Goal: Transaction & Acquisition: Purchase product/service

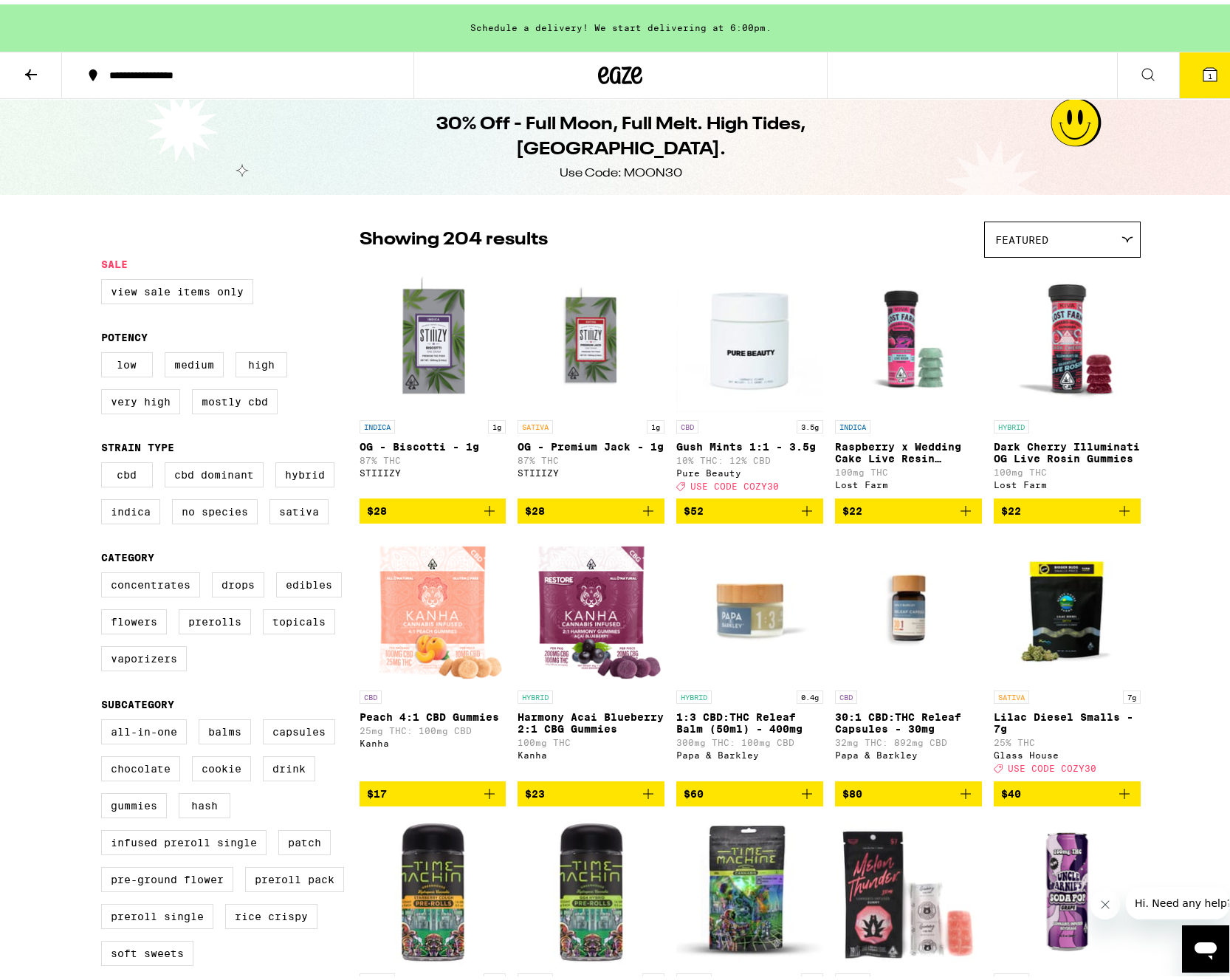
click at [609, 66] on icon at bounding box center [620, 71] width 44 height 26
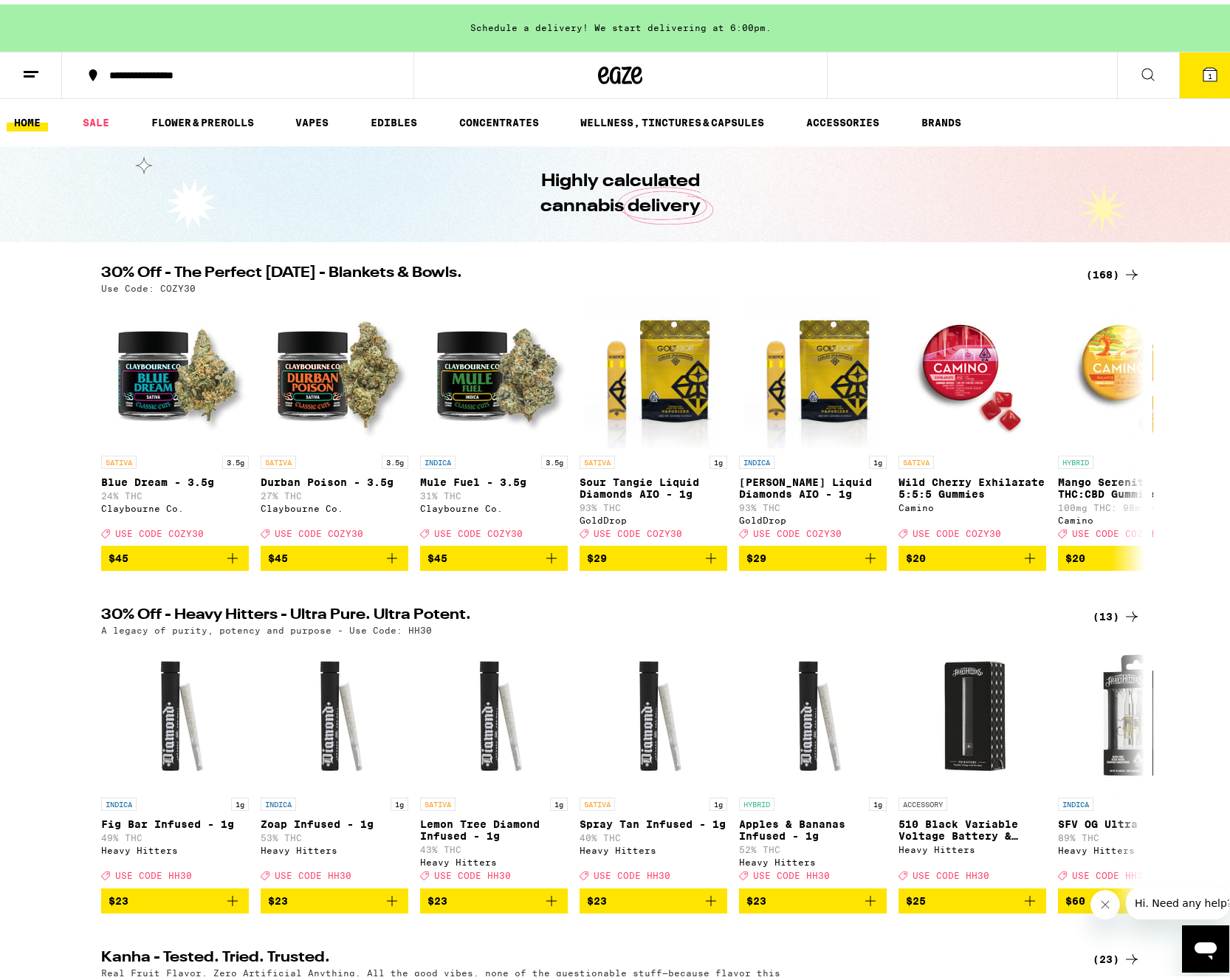
click at [1089, 268] on div "(168)" at bounding box center [1113, 270] width 54 height 18
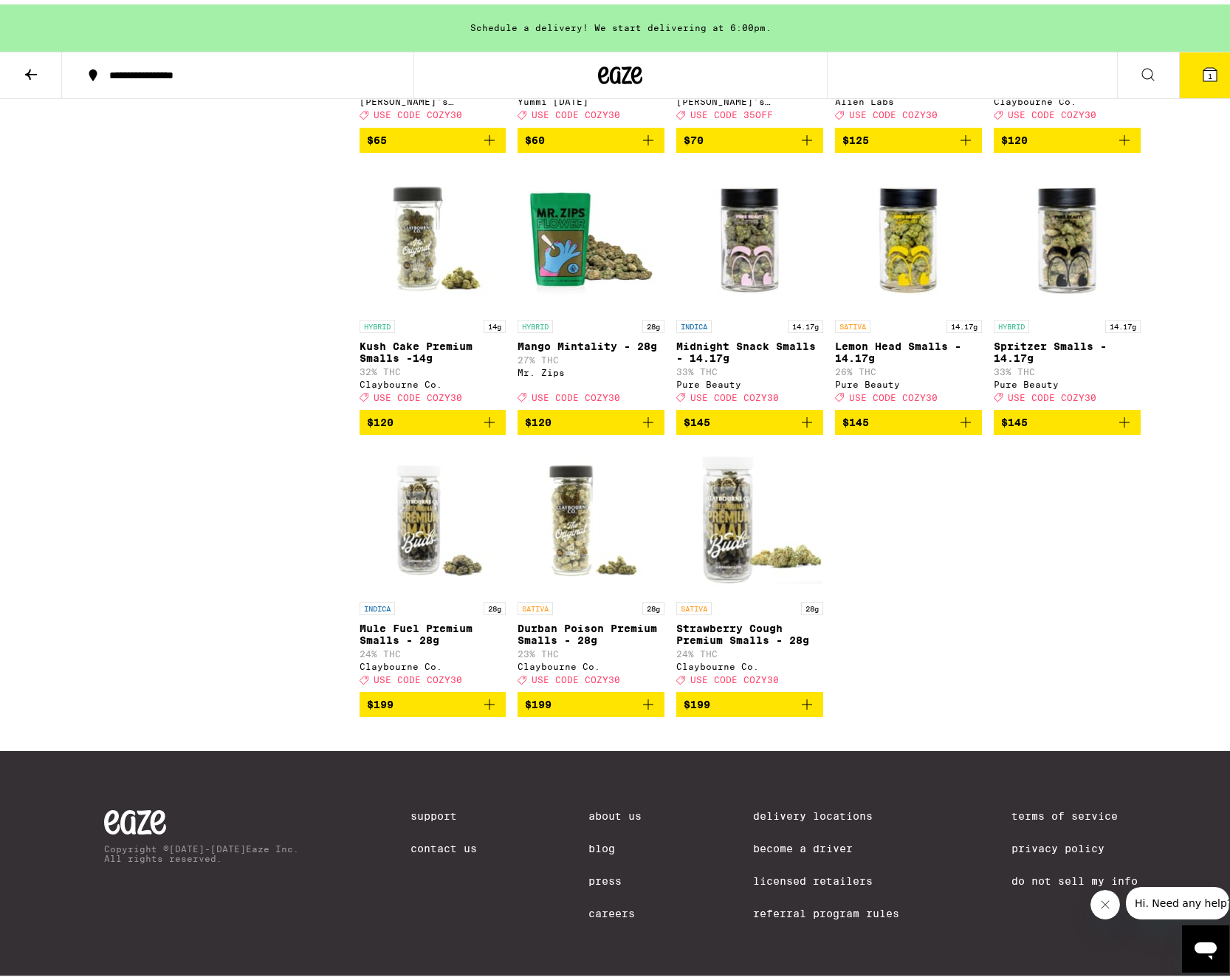
scroll to position [9403, 0]
click at [644, 427] on icon "Add to bag" at bounding box center [648, 418] width 18 height 18
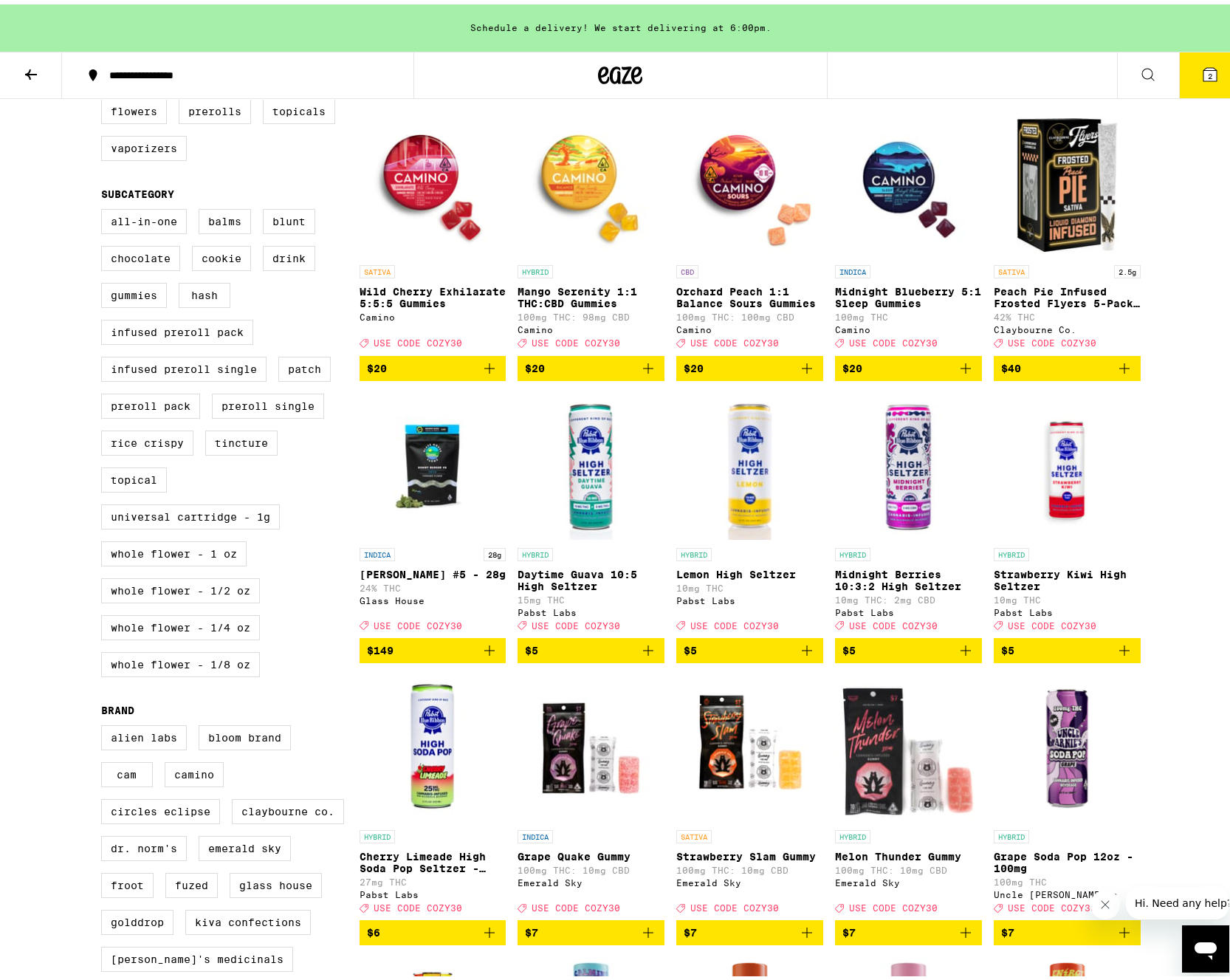
scroll to position [0, 0]
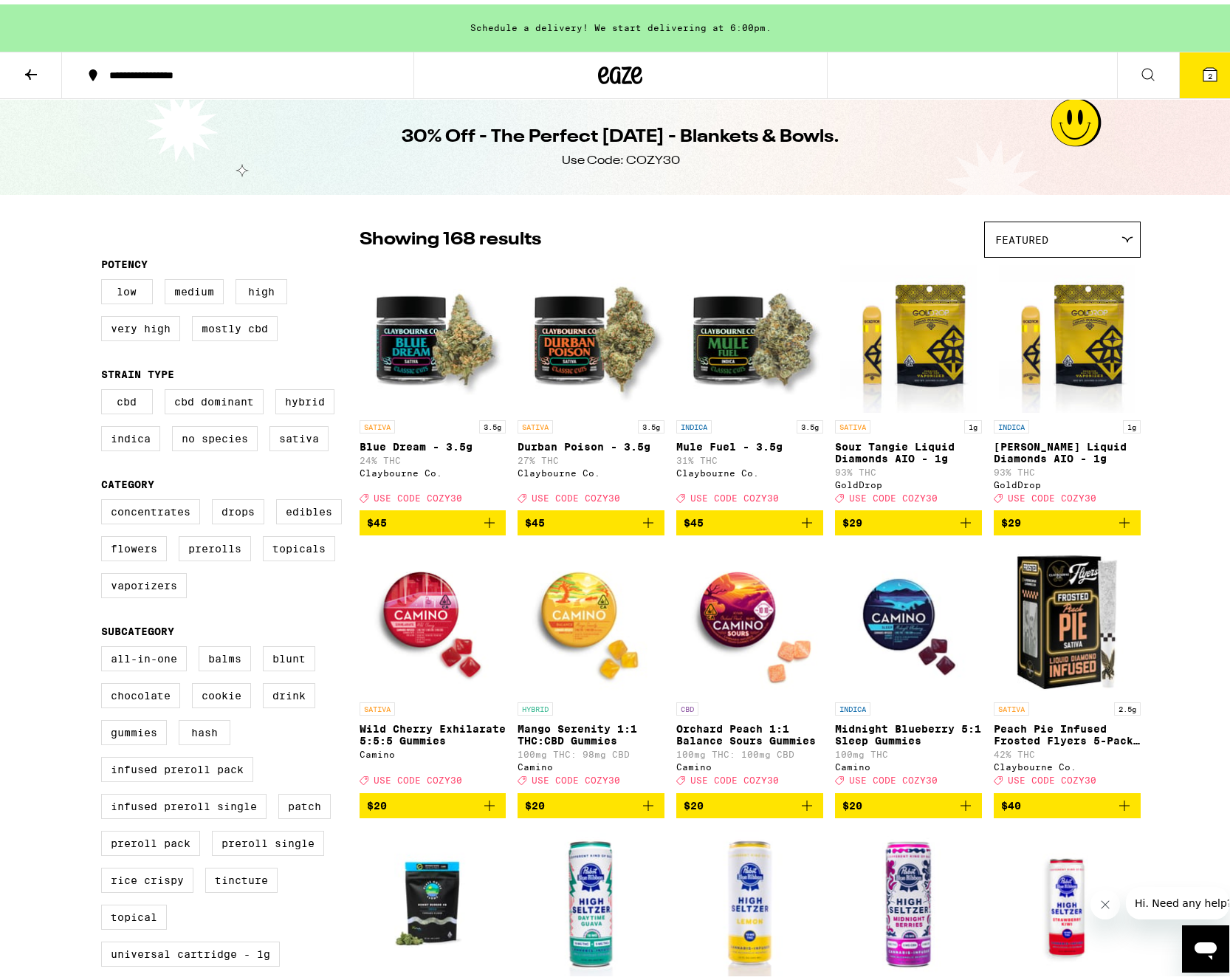
click at [1209, 56] on button "2" at bounding box center [1209, 71] width 62 height 45
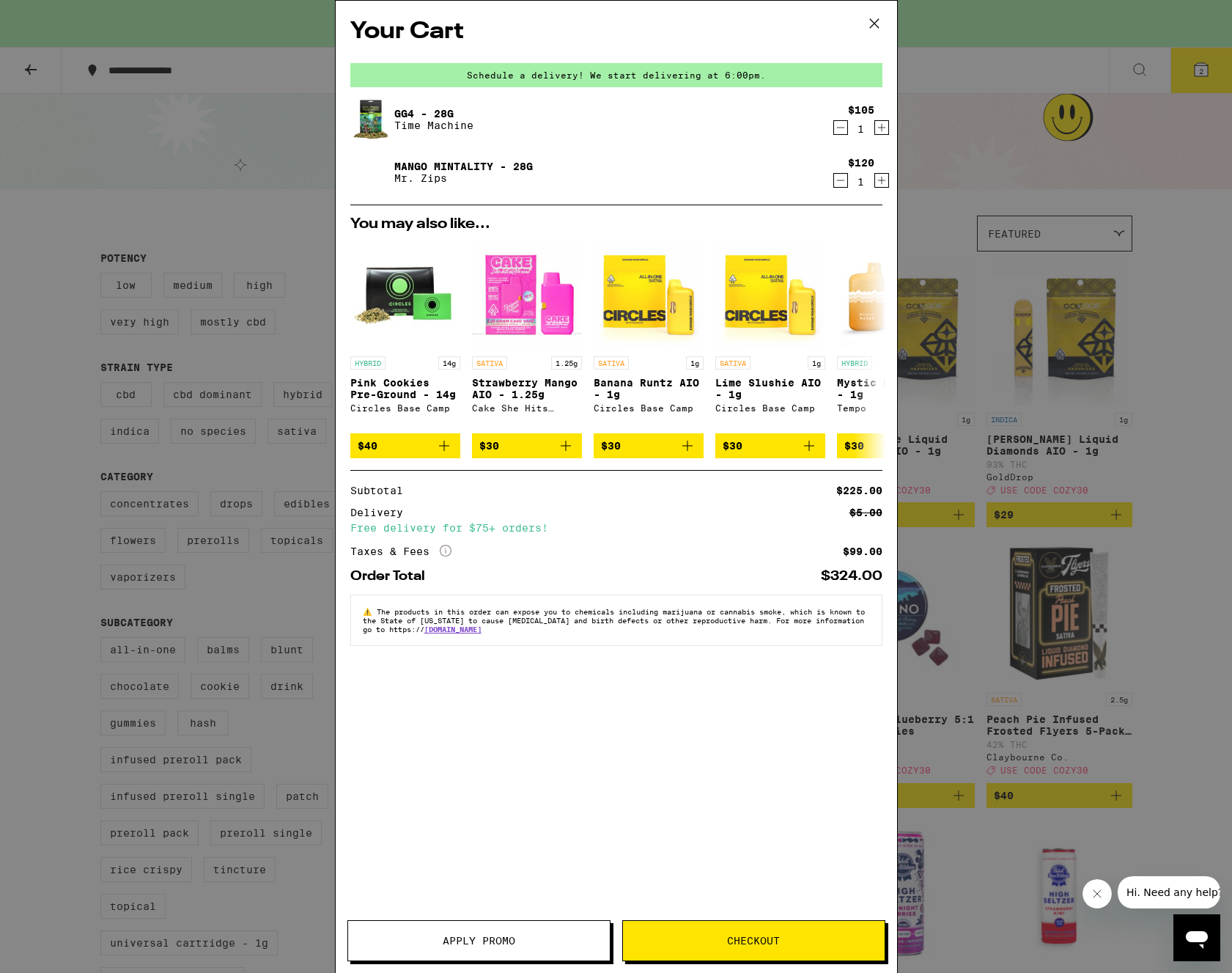
click at [406, 111] on link "GG4 - 28g" at bounding box center [434, 113] width 79 height 12
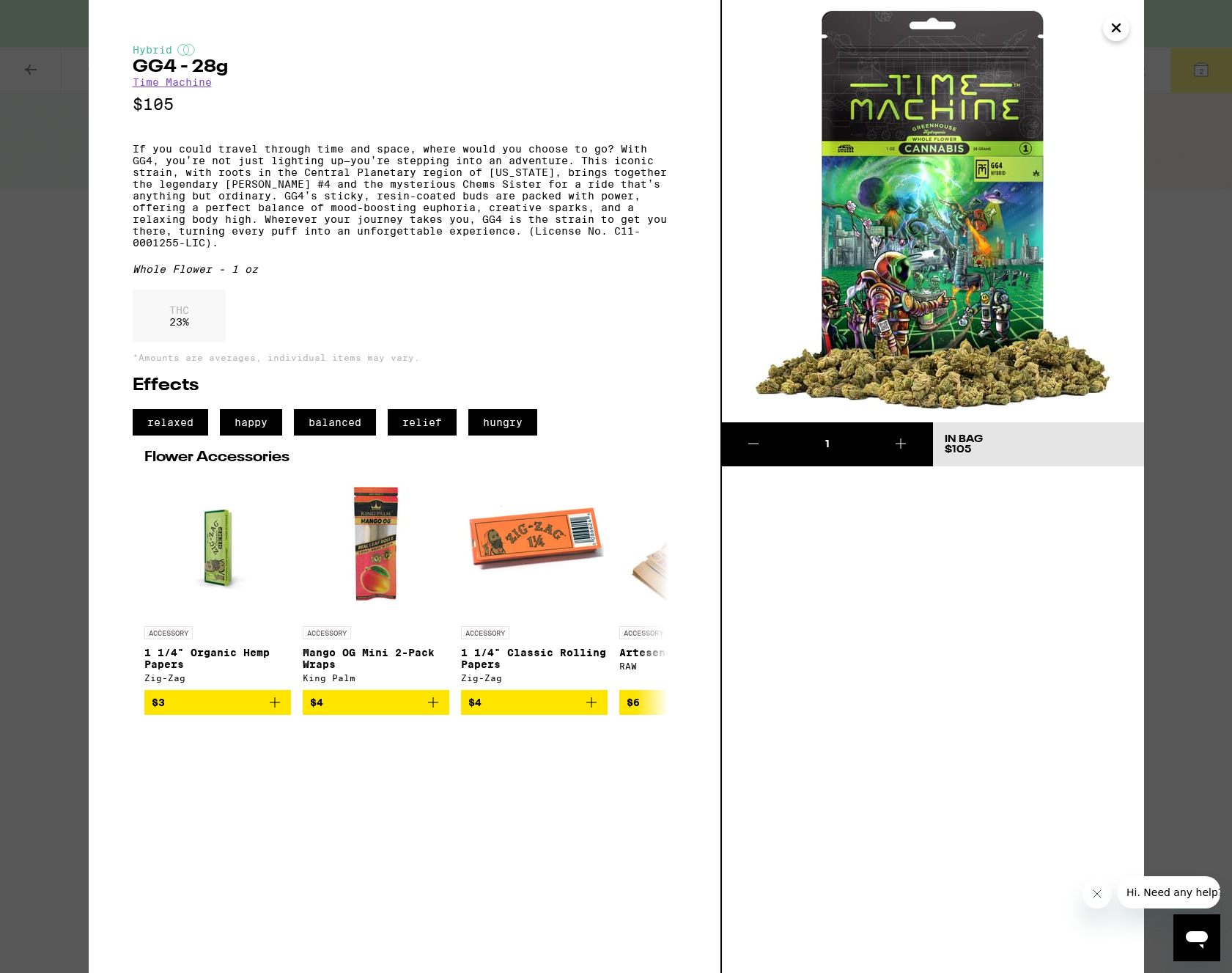
click at [1113, 30] on icon "Close" at bounding box center [1116, 28] width 7 height 7
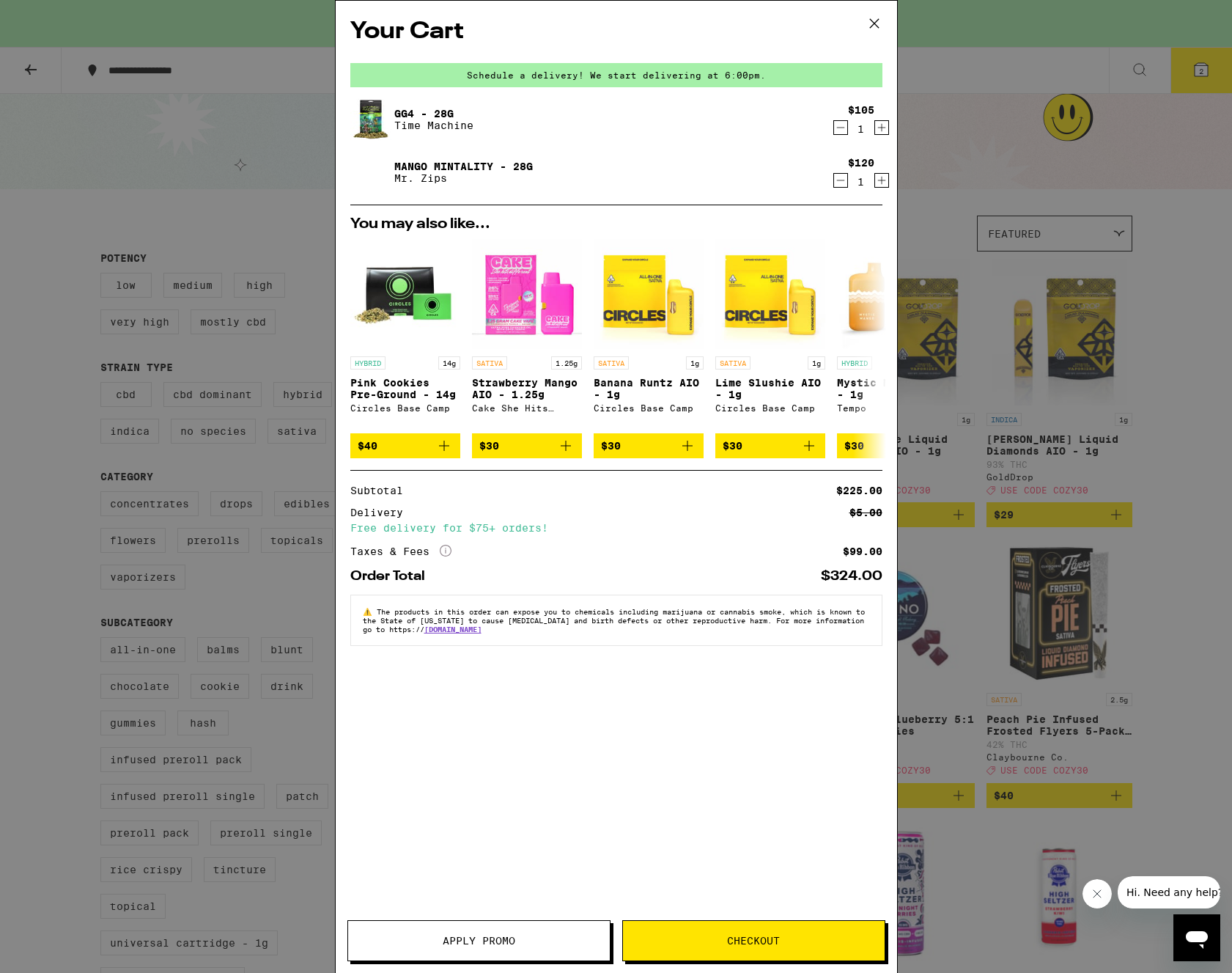
click at [834, 113] on div "$105 1" at bounding box center [854, 120] width 55 height 31
click at [839, 123] on icon "Decrement" at bounding box center [841, 128] width 13 height 18
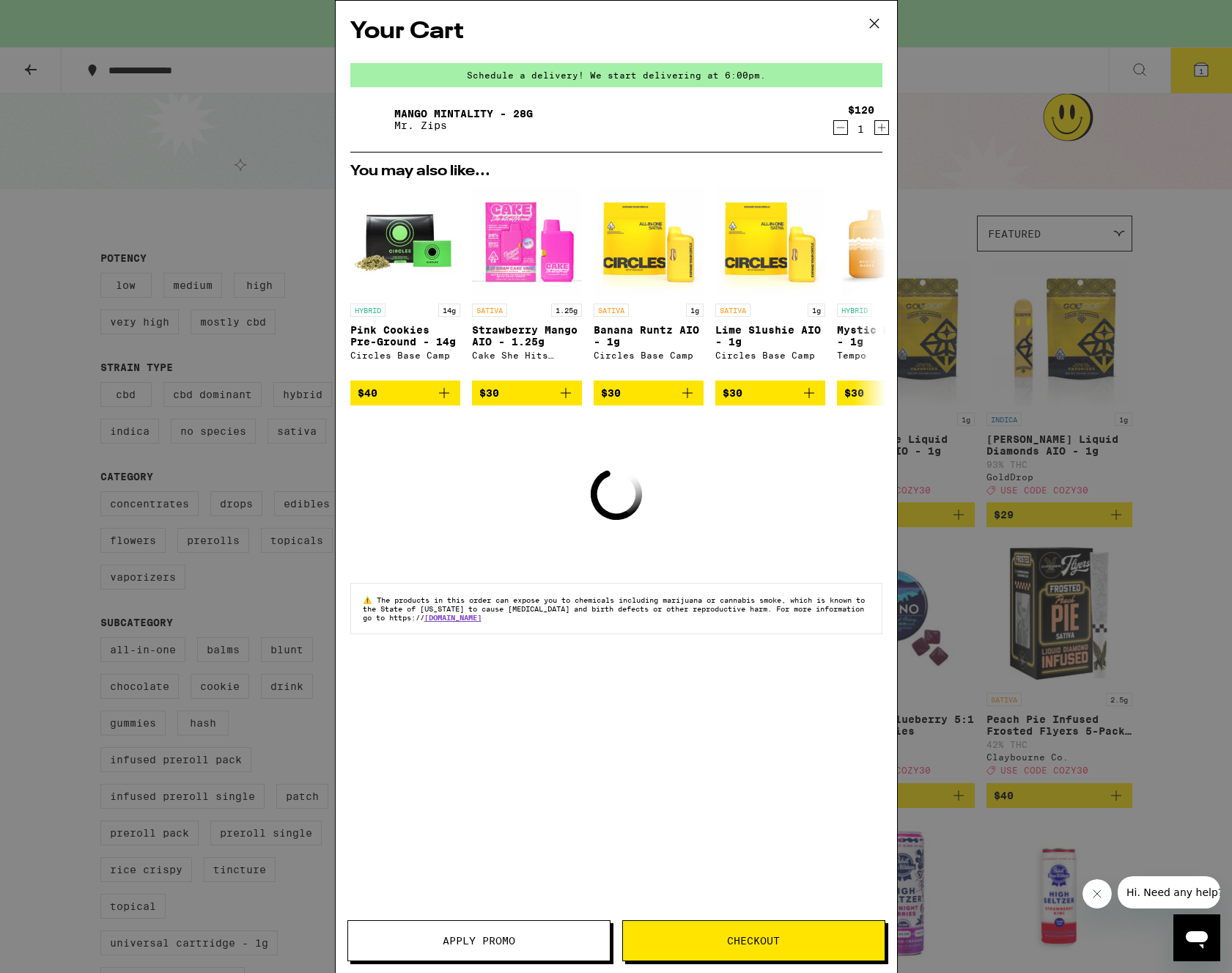
click at [844, 125] on icon "Decrement" at bounding box center [841, 128] width 13 height 18
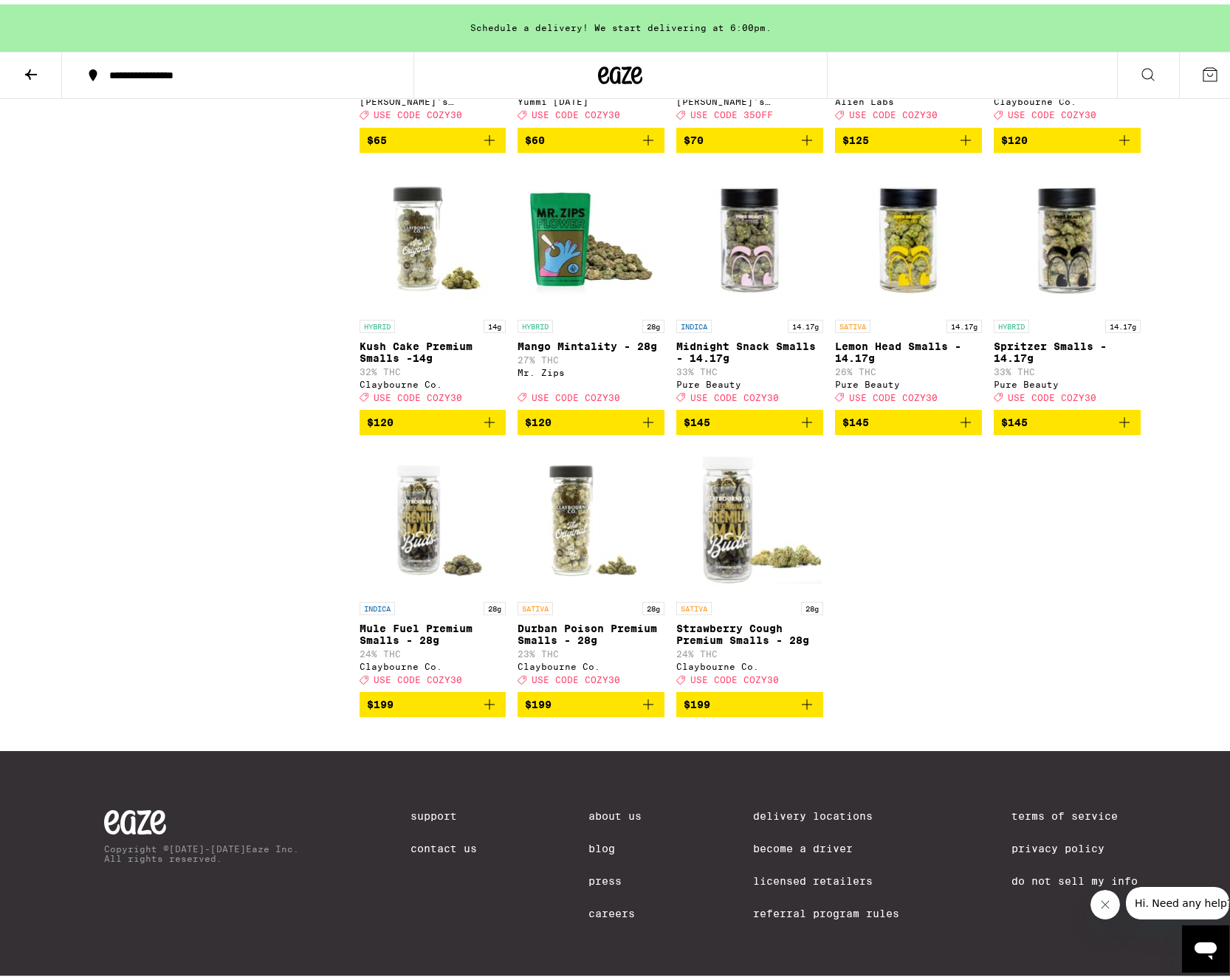
scroll to position [9477, 0]
click at [644, 409] on icon "Add to bag" at bounding box center [648, 418] width 18 height 18
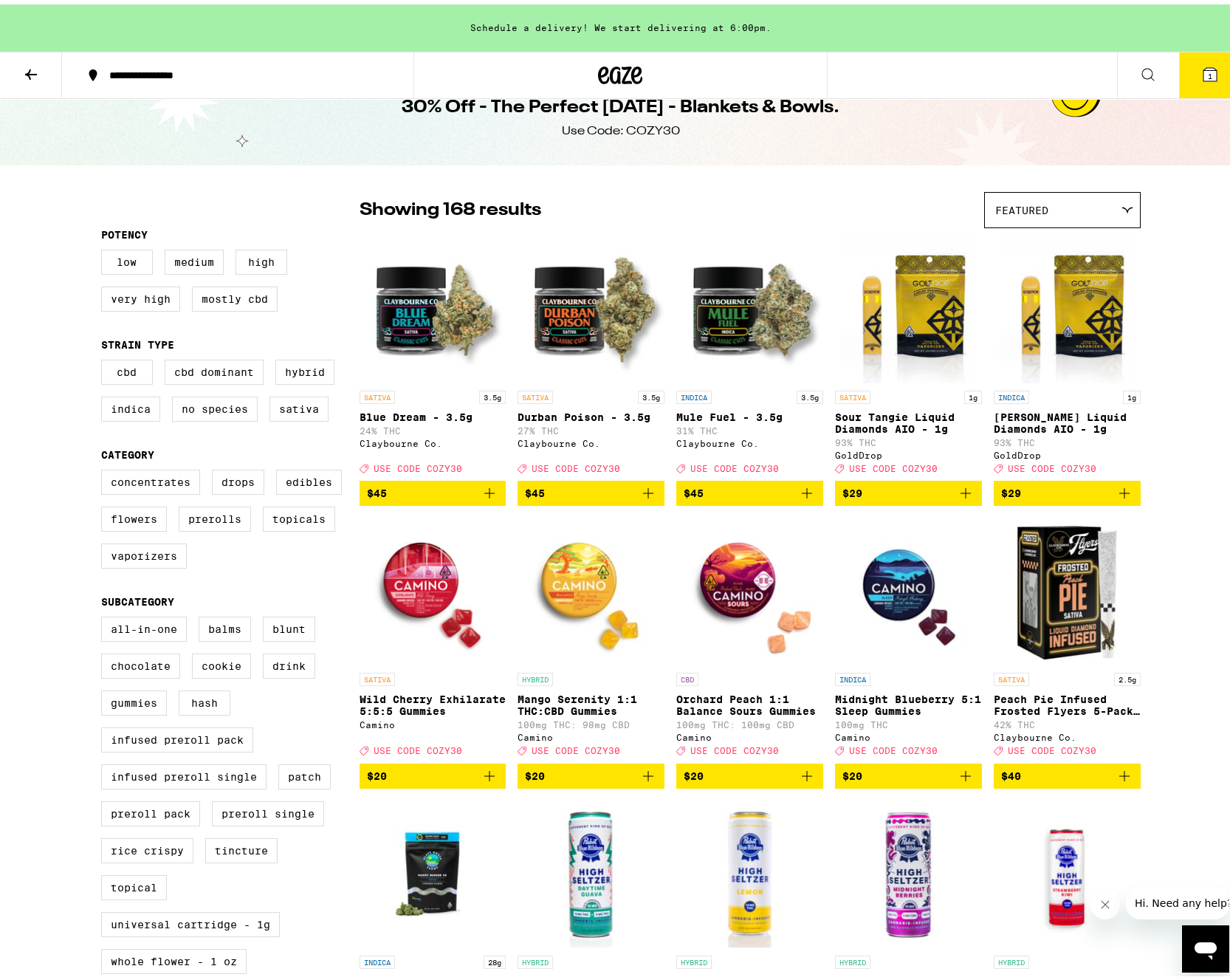
scroll to position [0, 0]
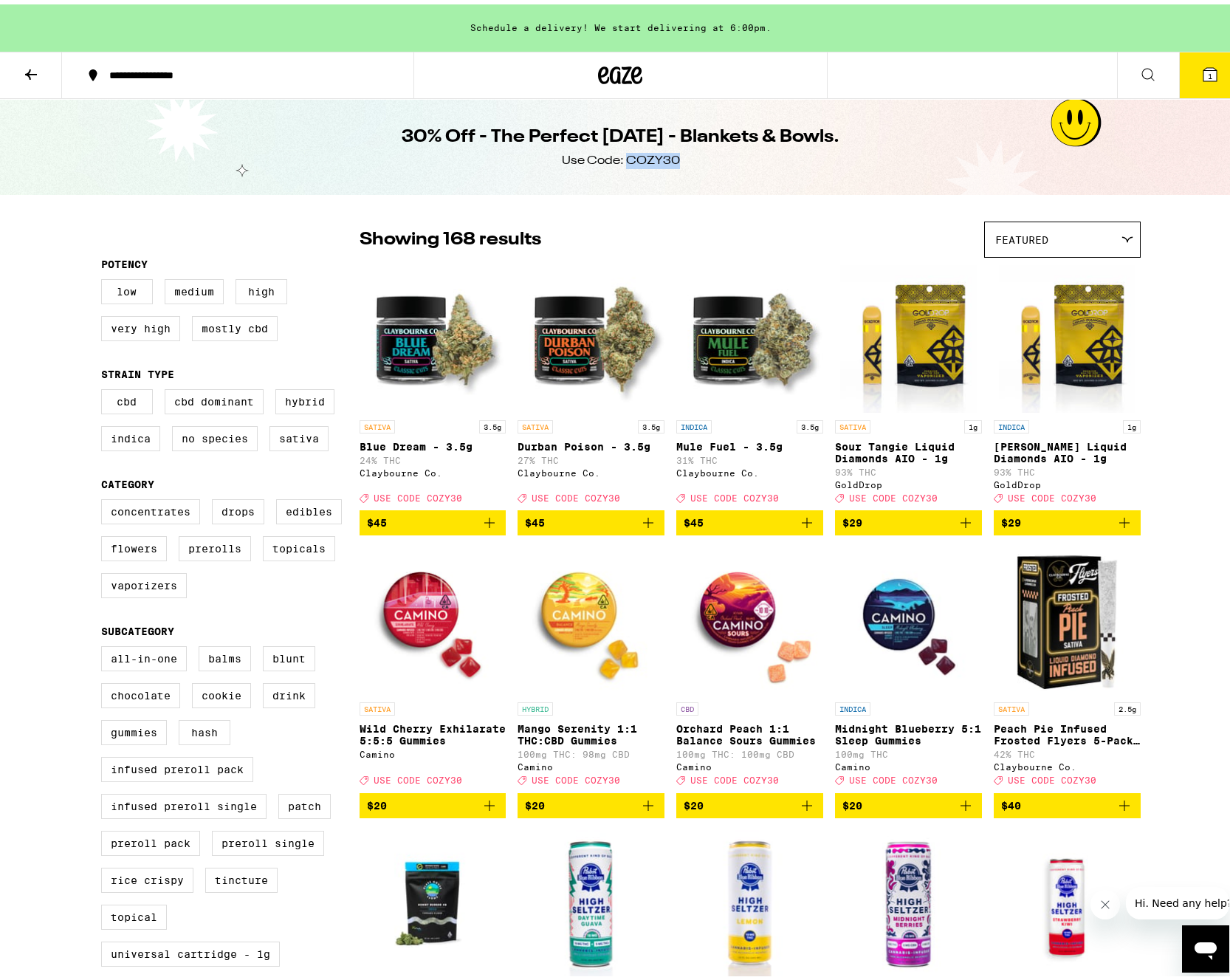
drag, startPoint x: 620, startPoint y: 153, endPoint x: 680, endPoint y: 157, distance: 60.1
click at [680, 157] on div "30% Off - The Perfect [DATE] - Blankets & Bowls. Use Code: COZY30" at bounding box center [620, 142] width 567 height 96
drag, startPoint x: 680, startPoint y: 157, endPoint x: 654, endPoint y: 158, distance: 26.0
copy div "COZY30"
click at [1207, 68] on span "1" at bounding box center [1209, 72] width 5 height 9
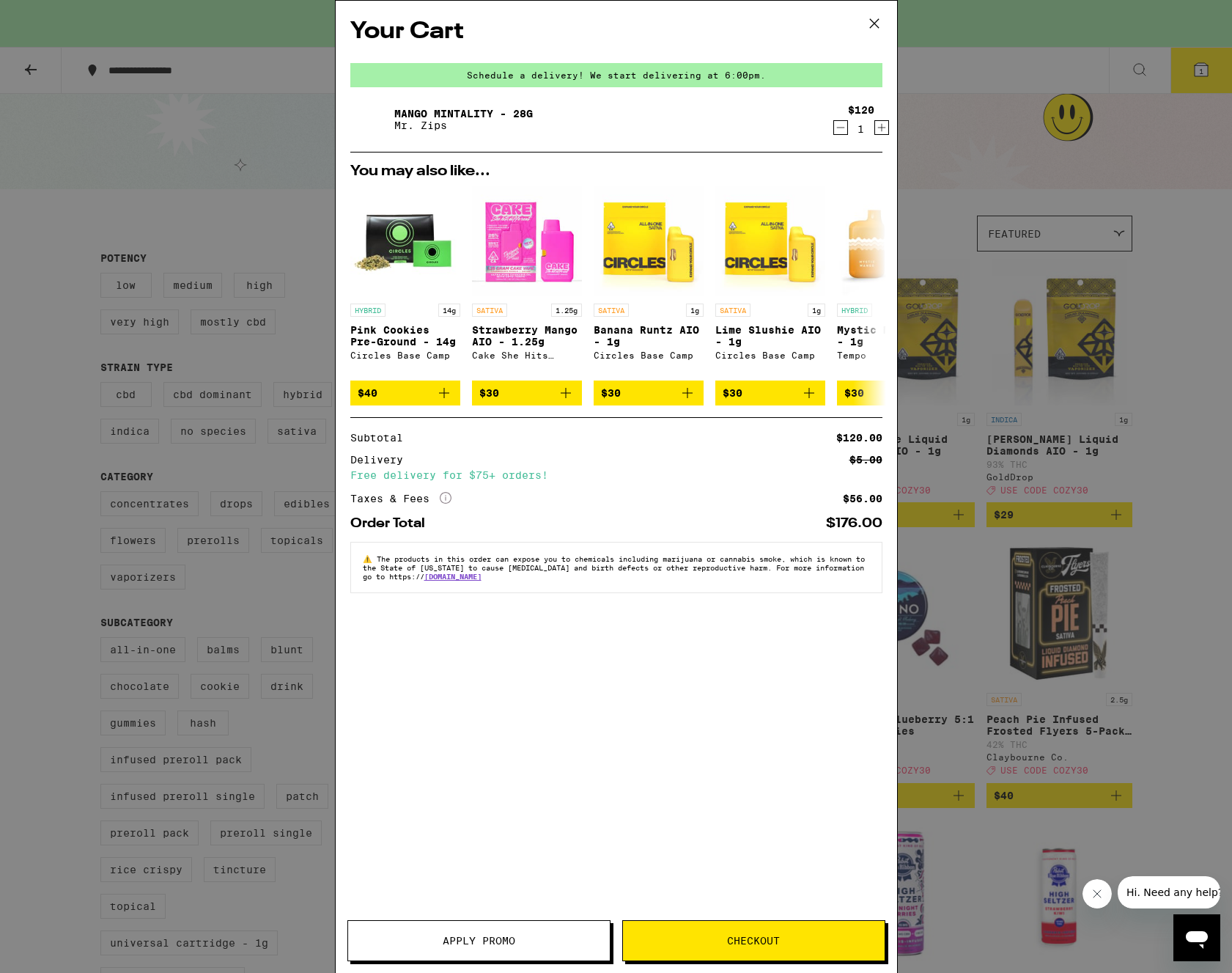
click at [564, 943] on span "Apply Promo" at bounding box center [479, 940] width 262 height 10
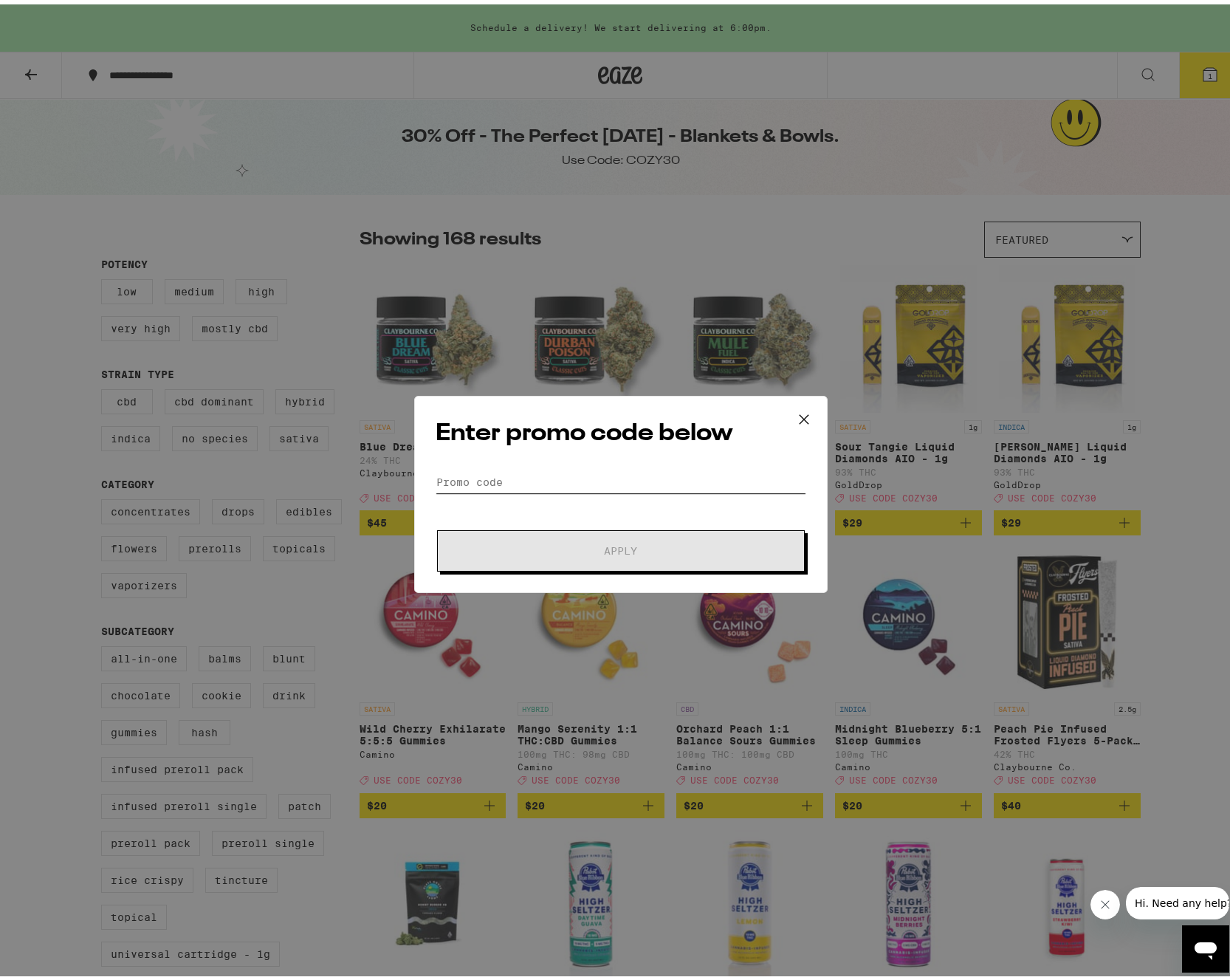
paste input "COZY30"
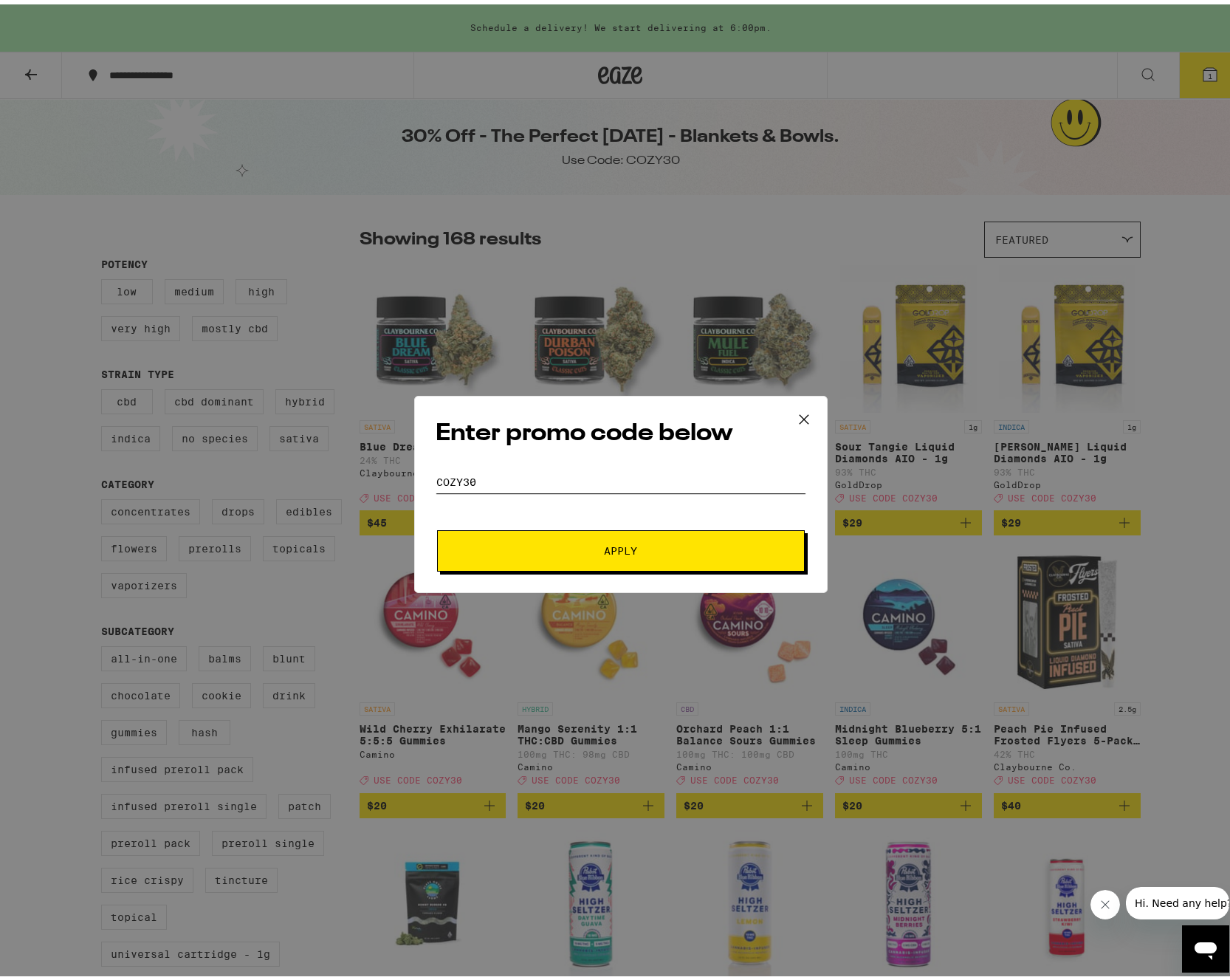
type input "COZY30"
click at [584, 557] on button "Apply" at bounding box center [621, 547] width 368 height 42
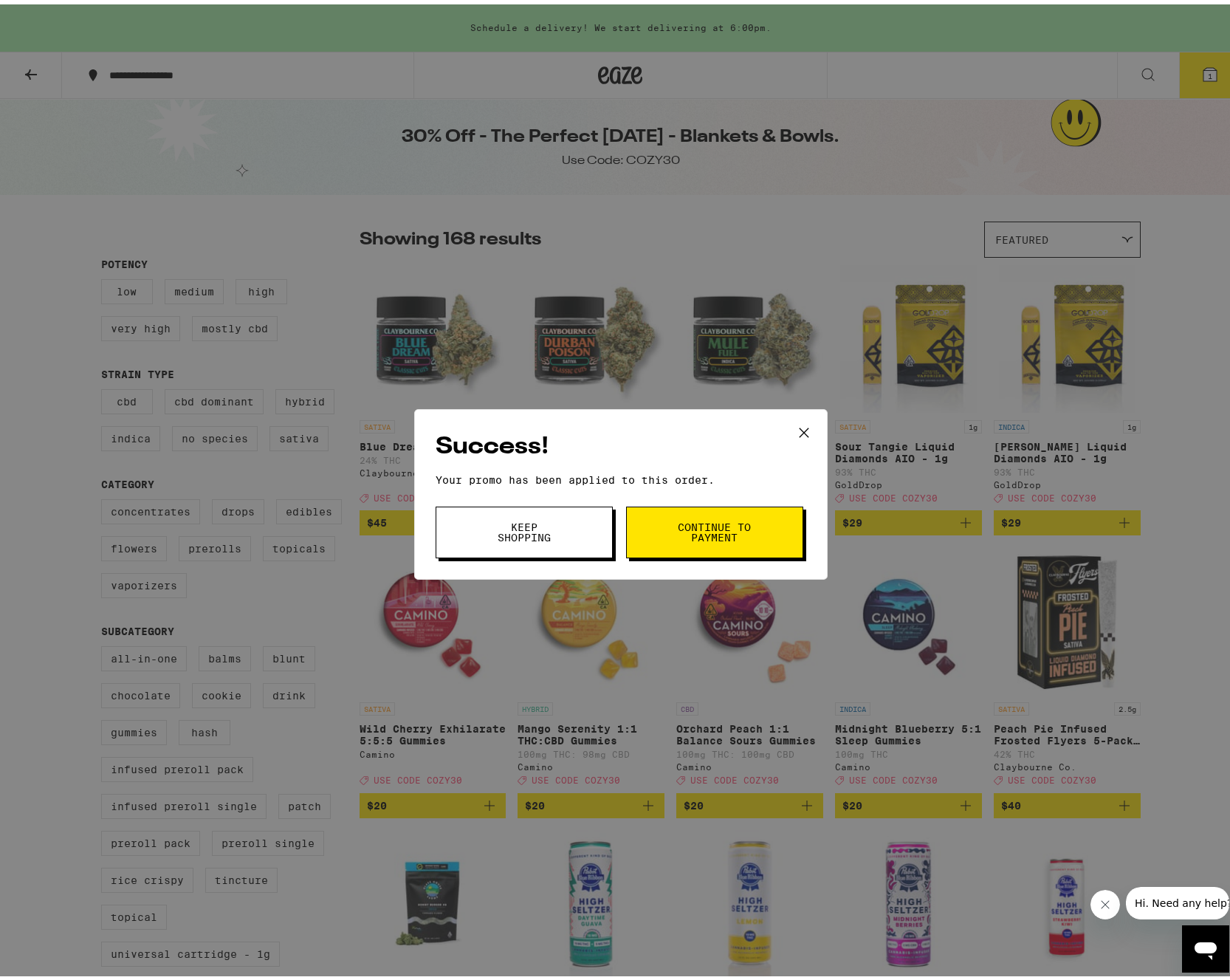
click at [773, 527] on button "Continue to payment" at bounding box center [714, 528] width 177 height 52
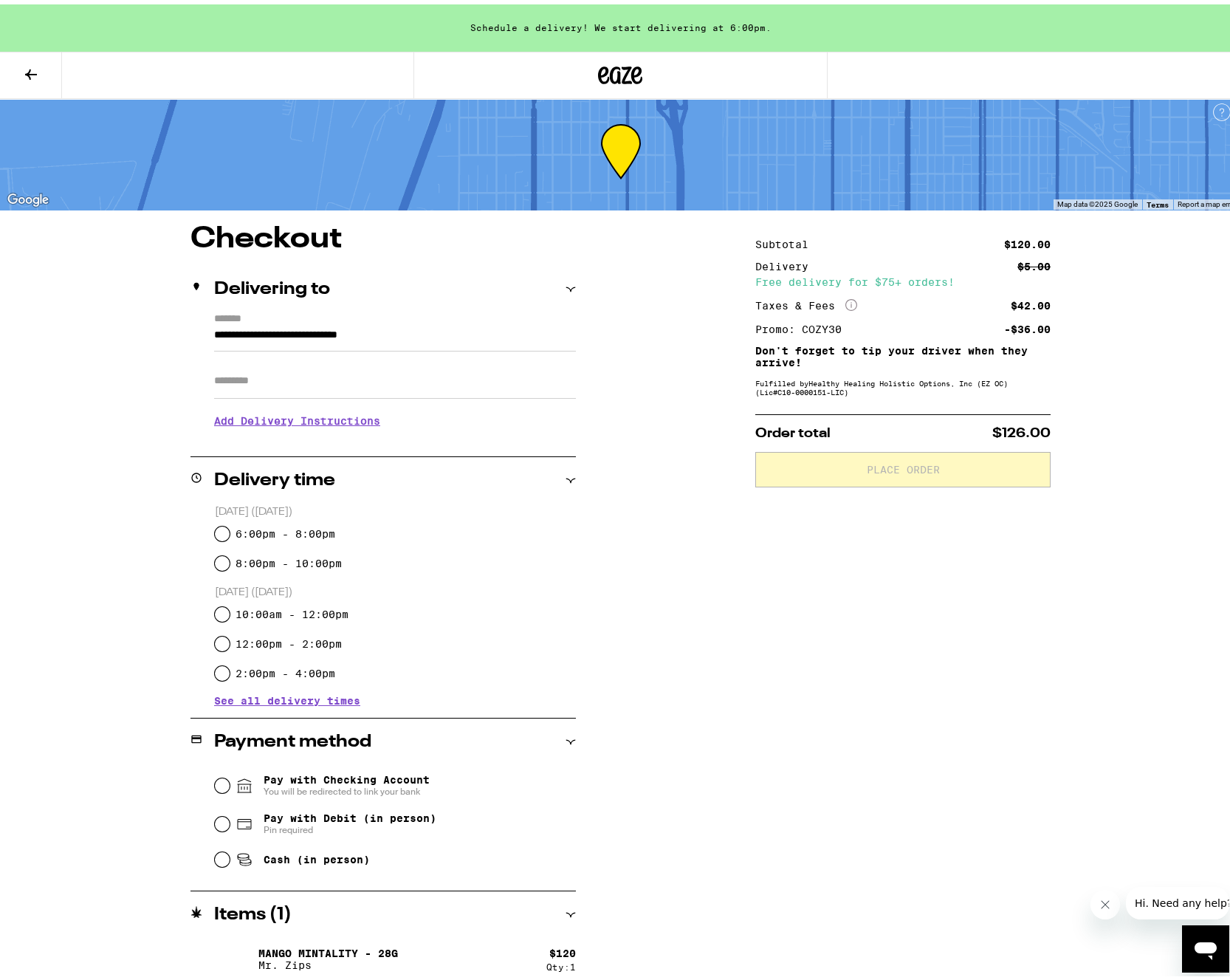
scroll to position [14, 0]
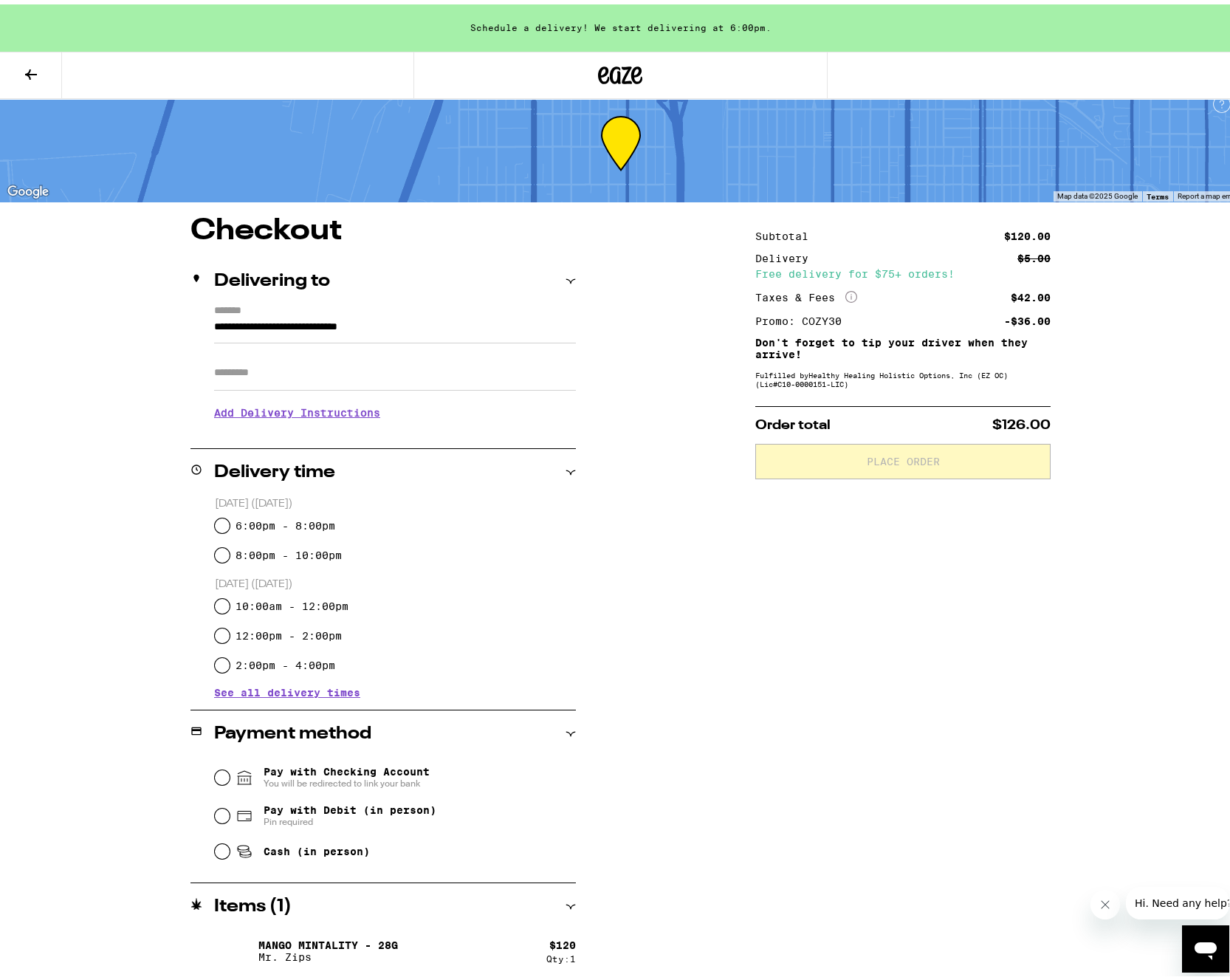
click at [17, 70] on button at bounding box center [31, 71] width 62 height 46
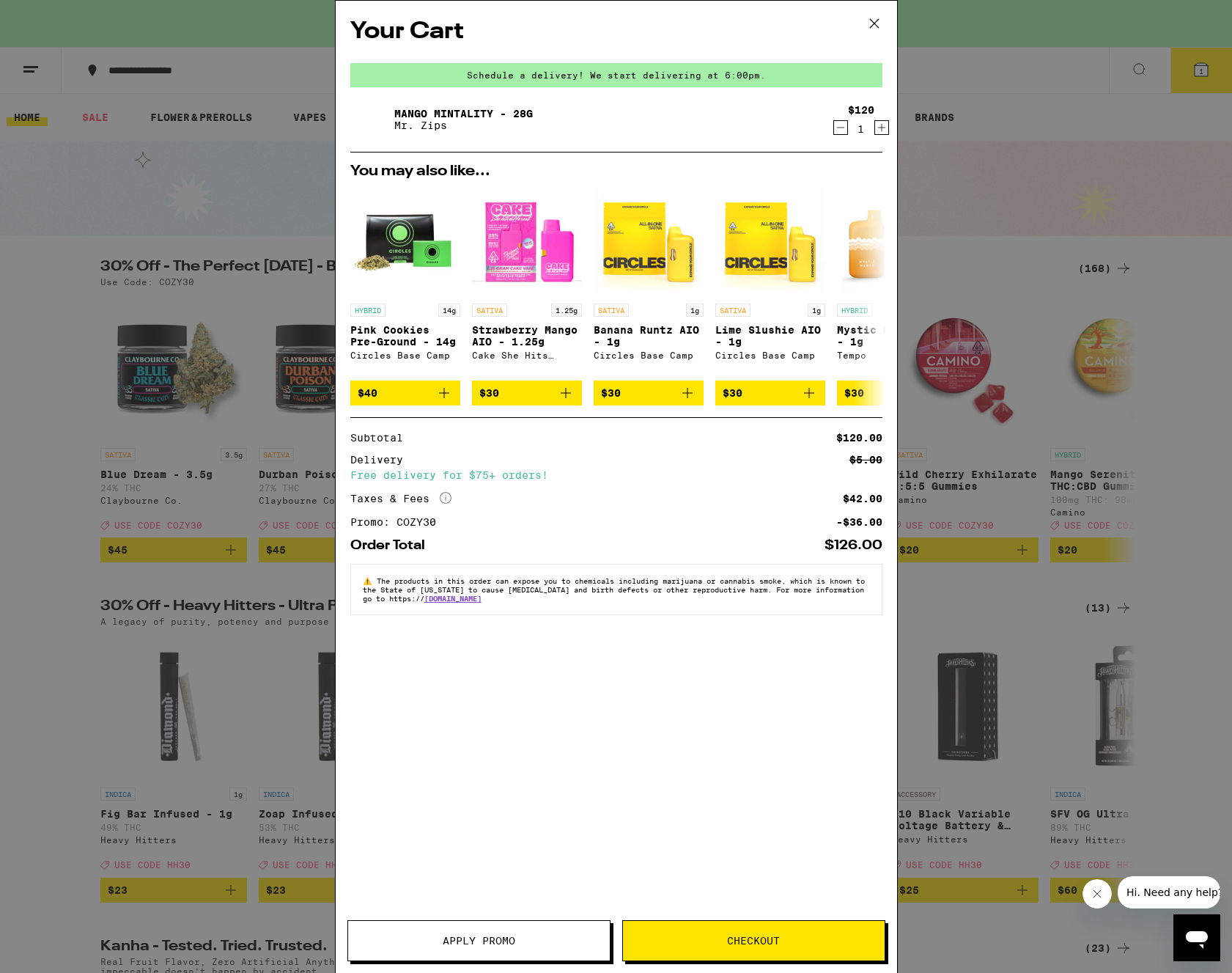
click at [837, 136] on icon "Decrement" at bounding box center [841, 128] width 13 height 18
